Goal: Task Accomplishment & Management: Use online tool/utility

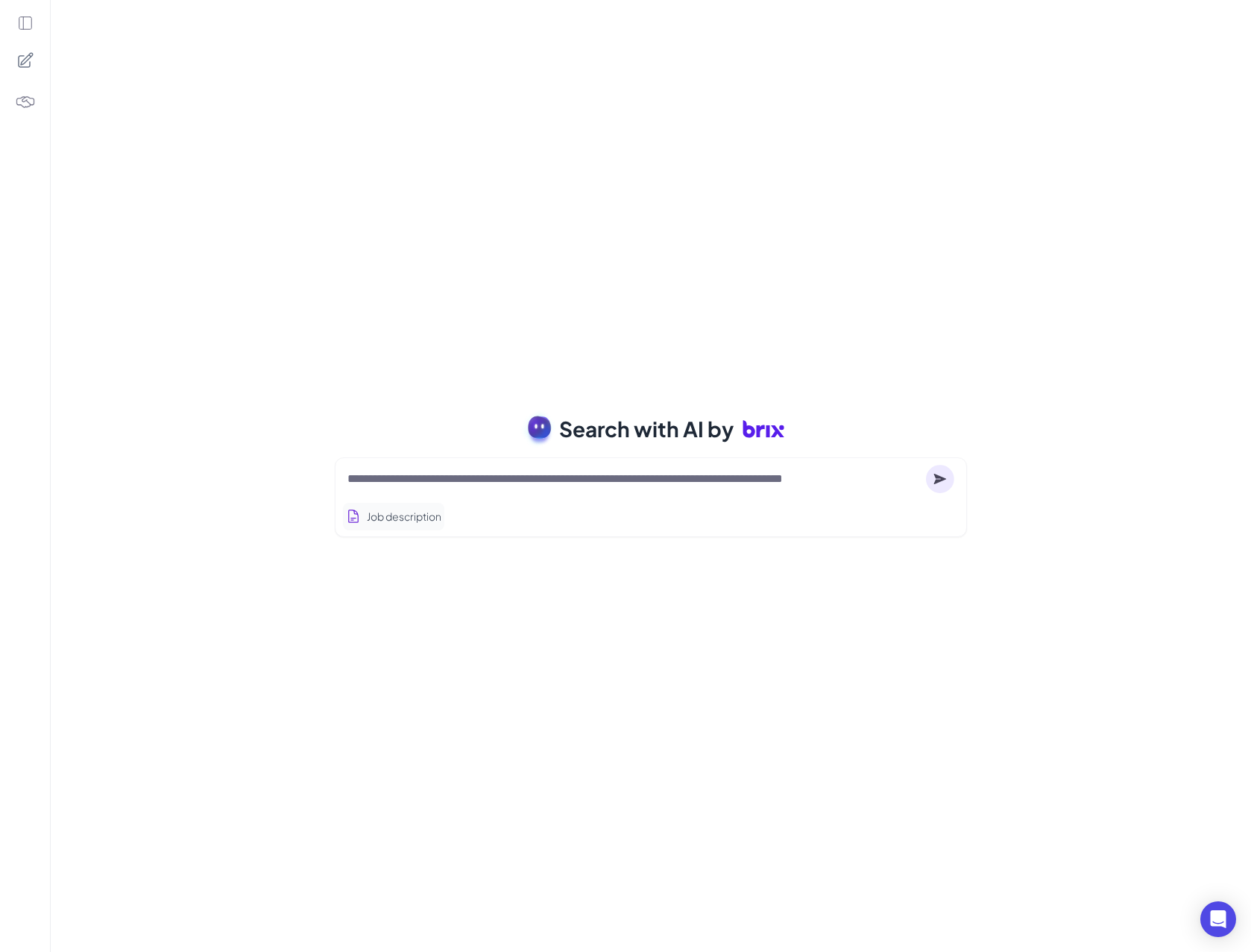
click at [439, 507] on button "Job description" at bounding box center [393, 516] width 102 height 27
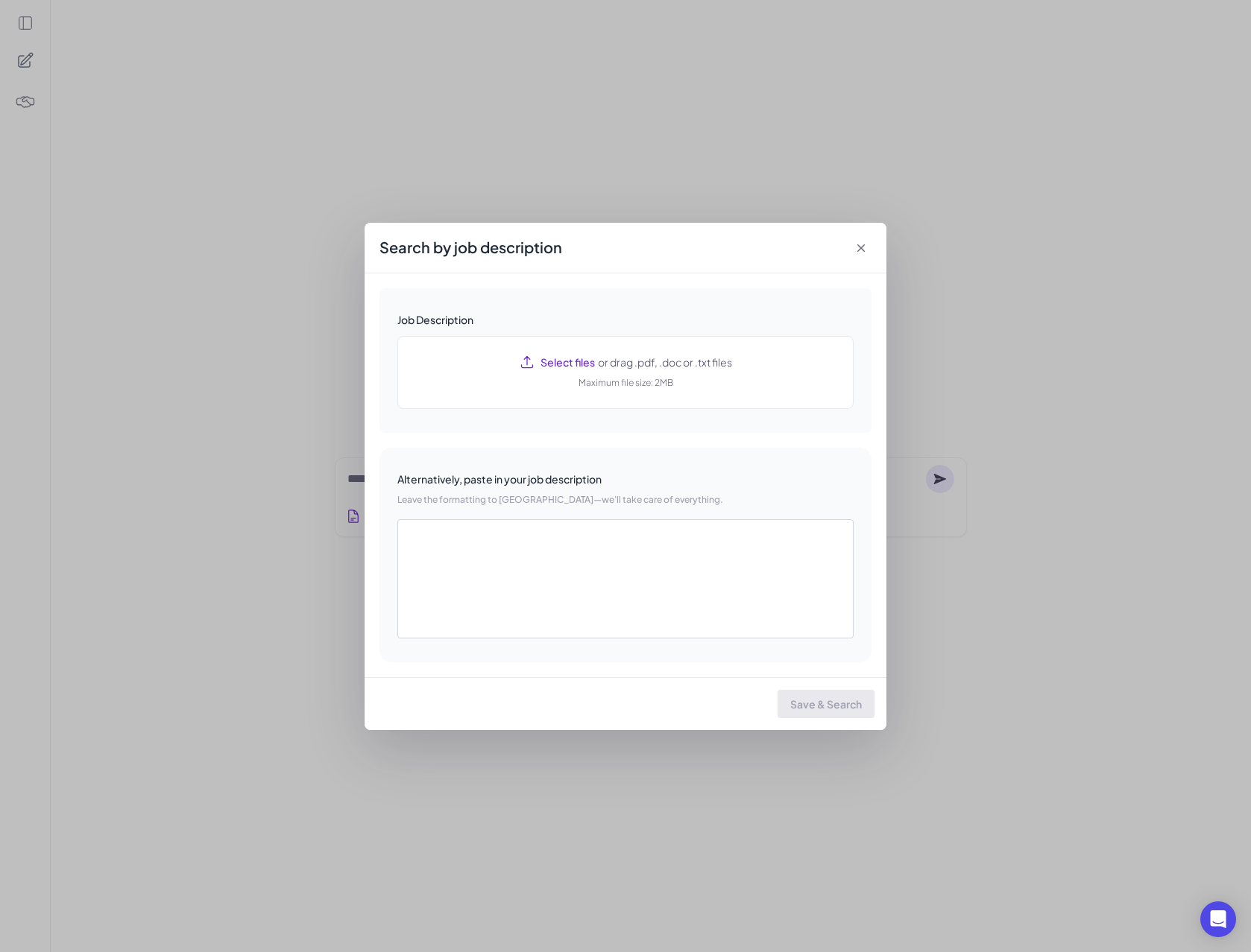
click at [854, 244] on icon at bounding box center [861, 248] width 15 height 15
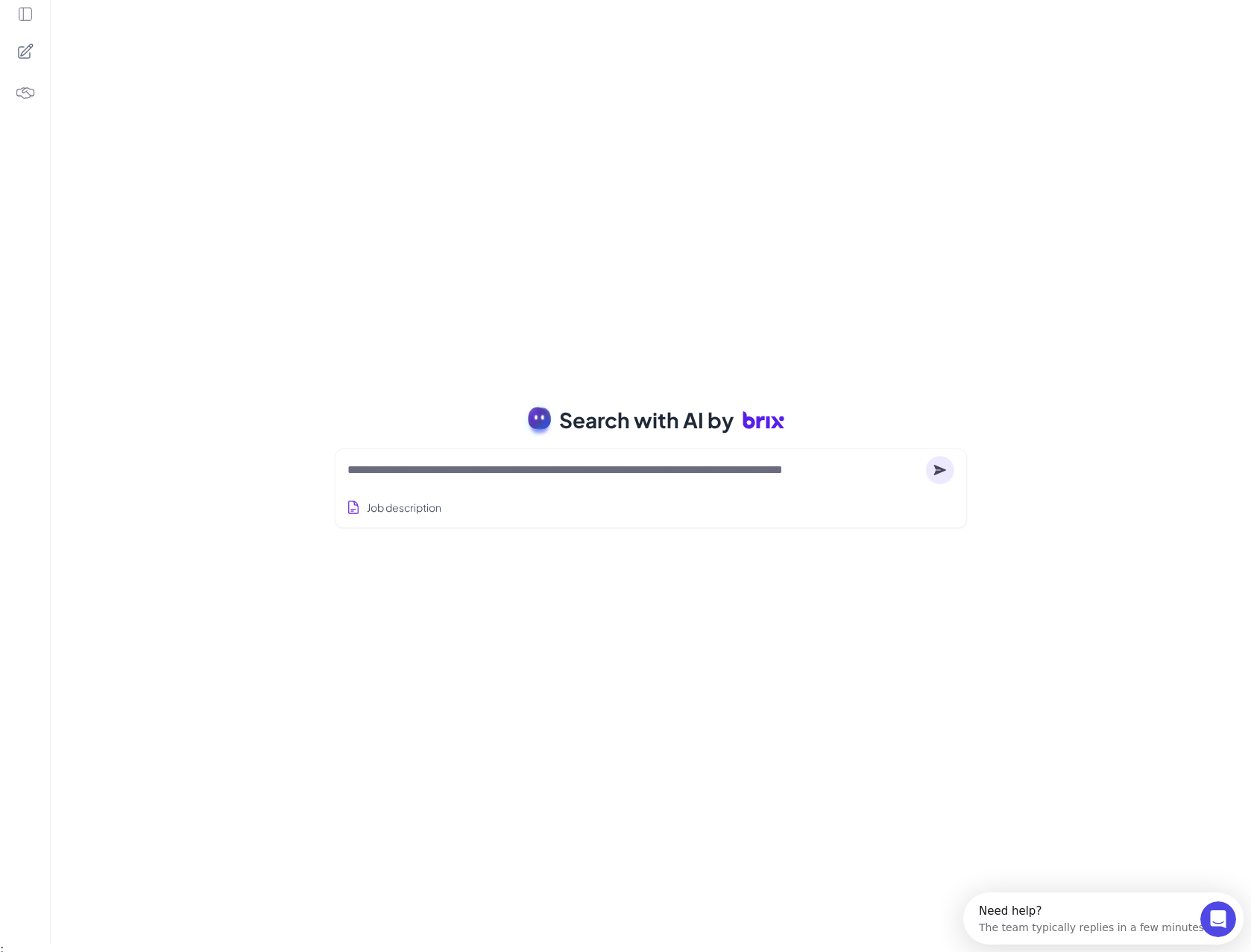
scroll to position [11, 0]
click at [30, 101] on img at bounding box center [26, 91] width 21 height 21
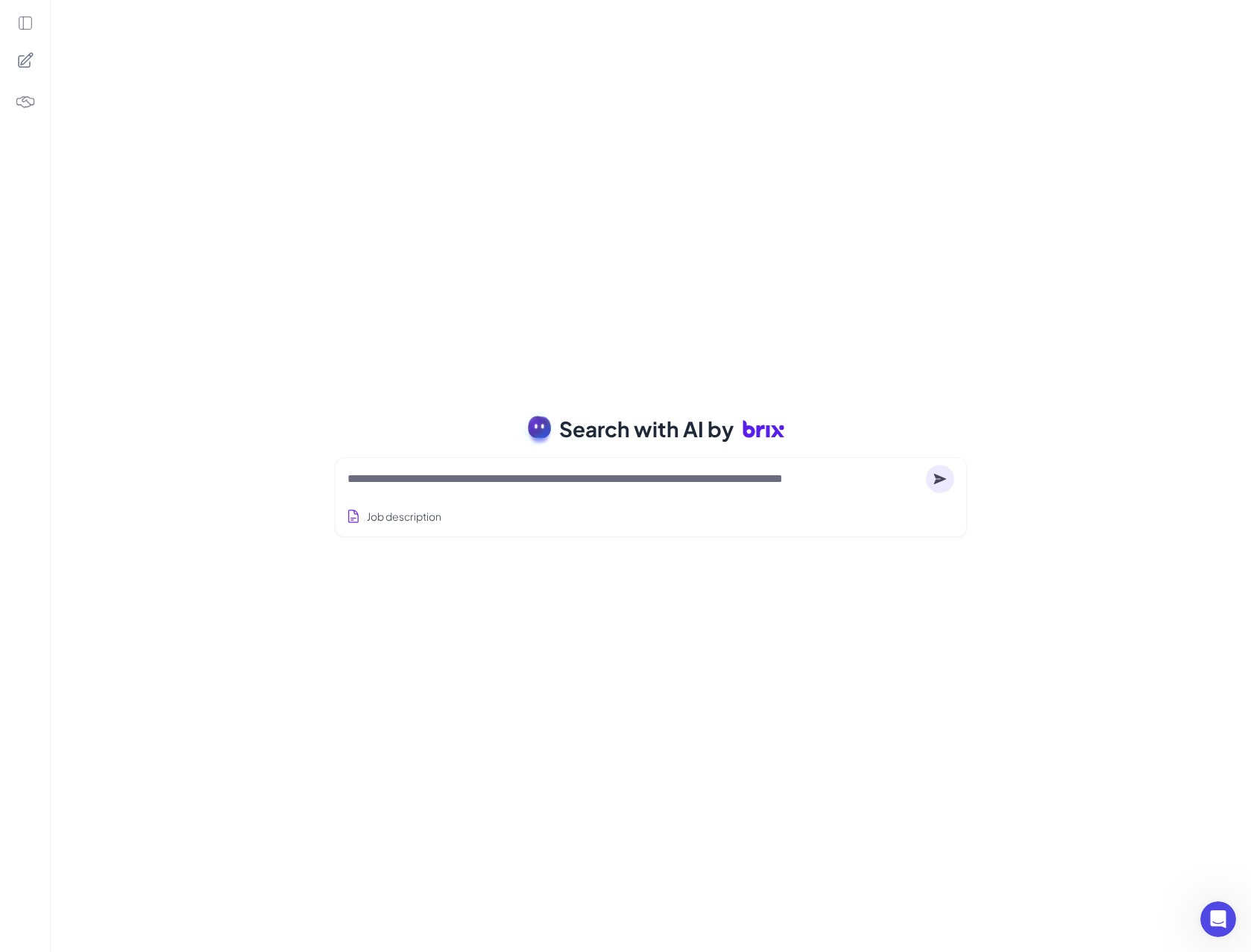
click at [34, 20] on div at bounding box center [25, 476] width 50 height 952
click at [21, 21] on icon at bounding box center [25, 23] width 17 height 17
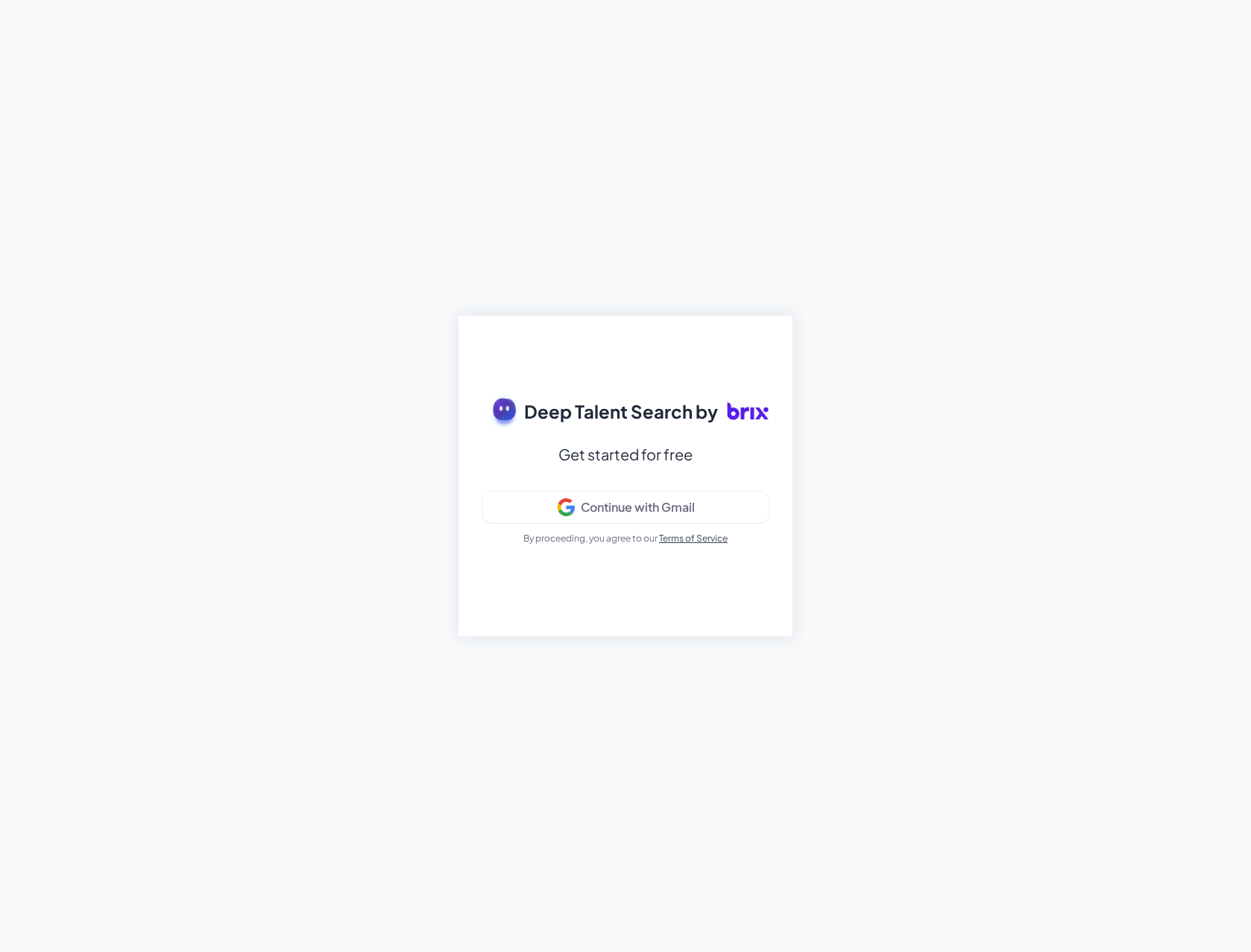
click at [26, 21] on div "Deep Talent Search by Get started for free Continue with Gmail By proceeding, y…" at bounding box center [626, 476] width 1251 height 952
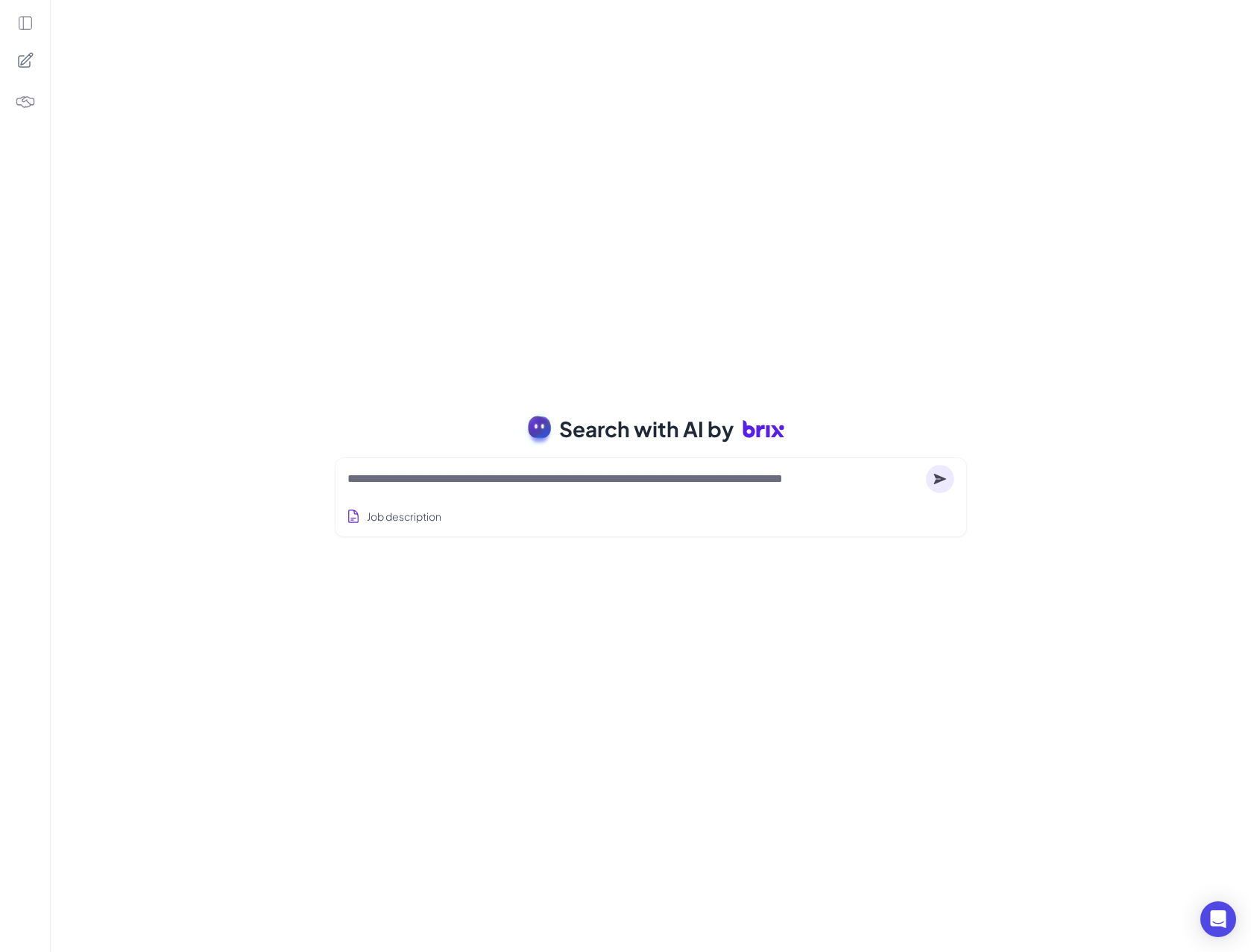
click at [563, 489] on div at bounding box center [650, 480] width 607 height 30
click at [524, 483] on textarea at bounding box center [633, 479] width 572 height 18
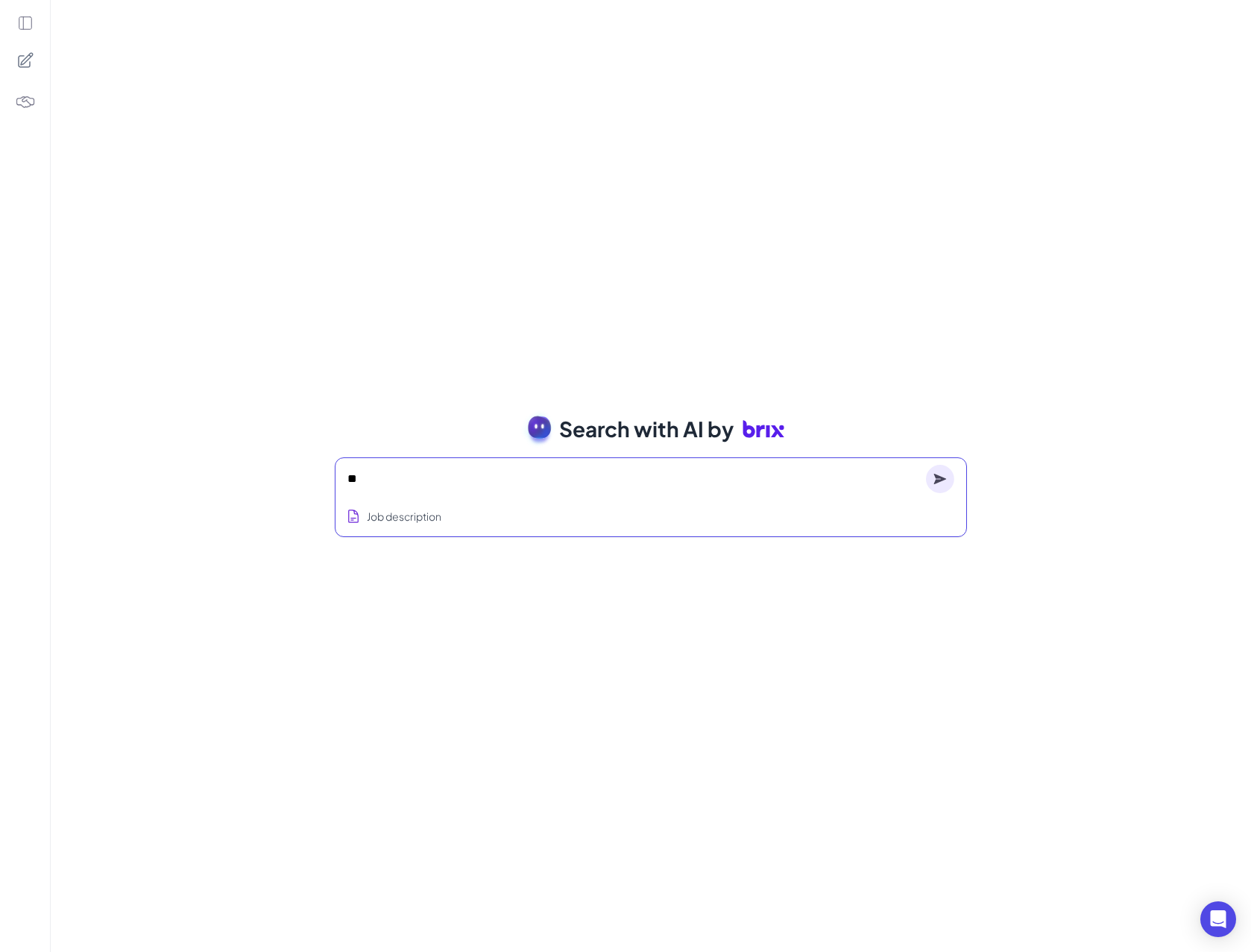
type textarea "*"
type textarea "**********"
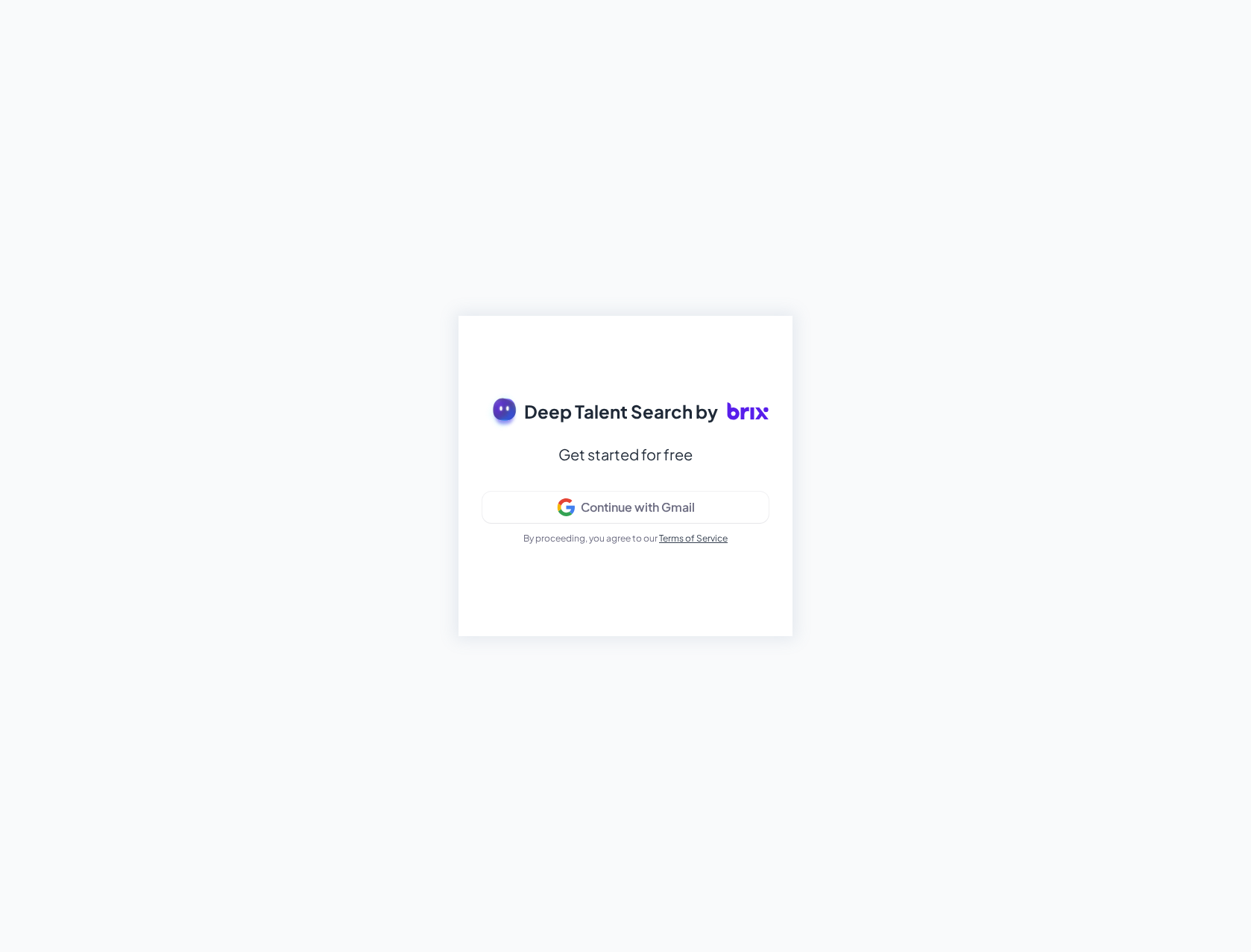
click at [812, 445] on div "Deep Talent Search by Get started for free Continue with Gmail By proceeding, y…" at bounding box center [626, 476] width 1251 height 952
click at [786, 520] on div "Deep Talent Search by Get started for free Continue with Gmail By proceeding, y…" at bounding box center [626, 476] width 334 height 321
